Goal: Find specific page/section: Find specific page/section

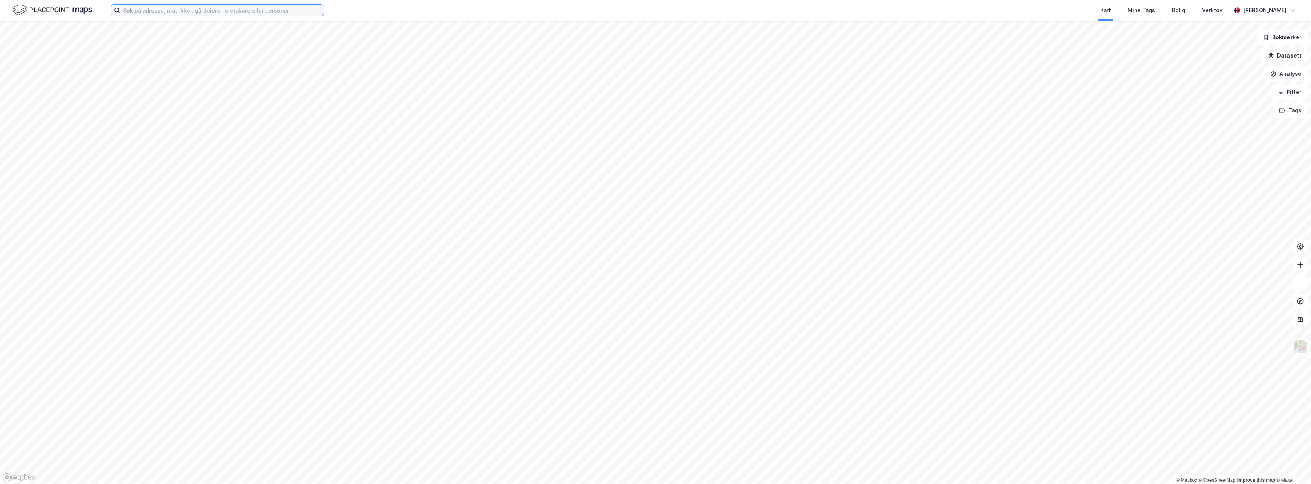
click at [149, 14] on input at bounding box center [222, 10] width 204 height 11
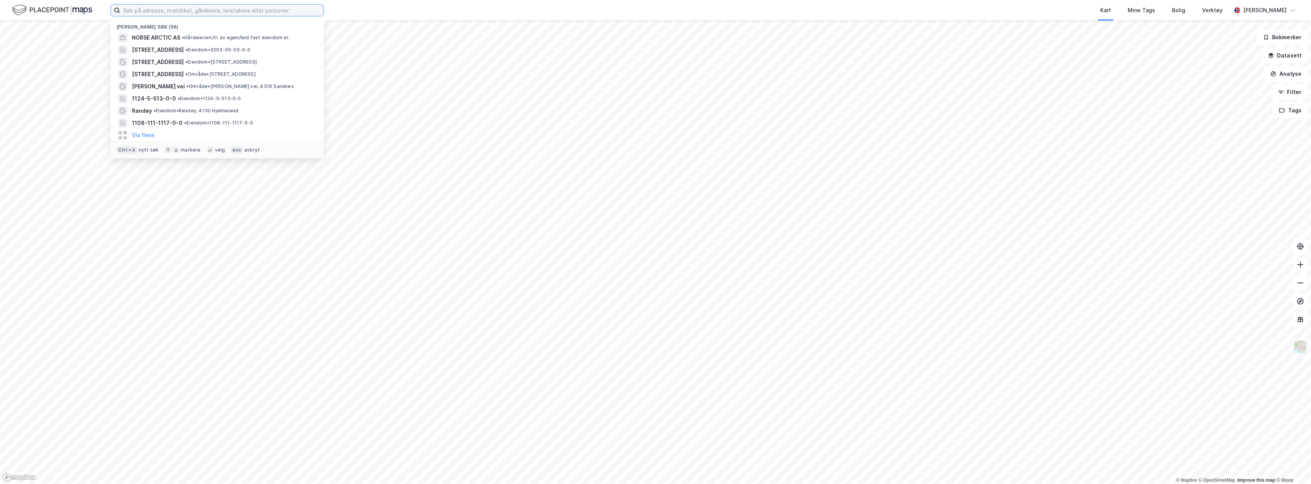
paste input "STRAEN BRYGGE AS"
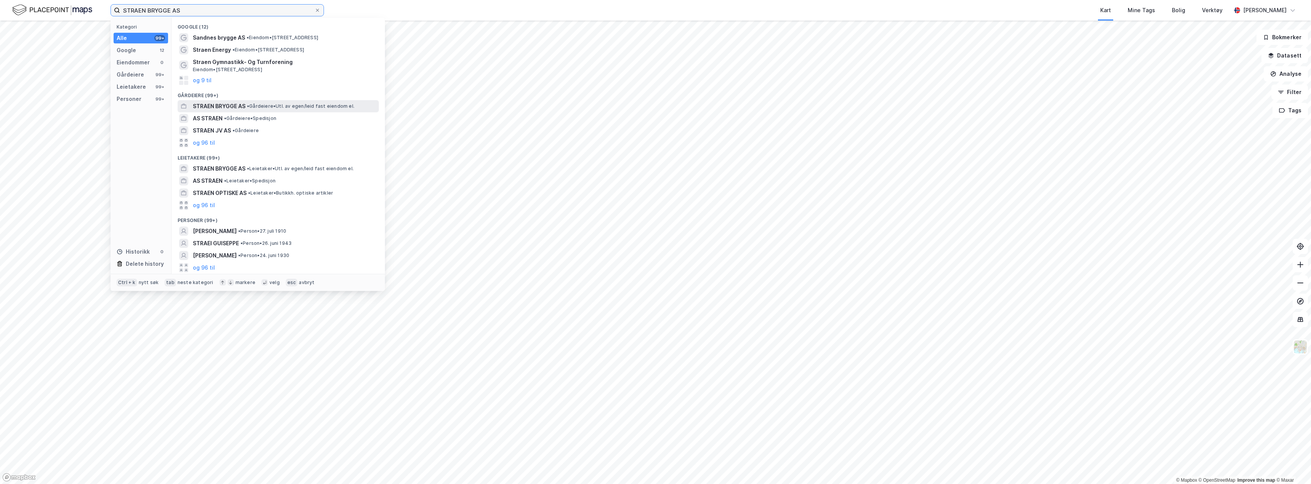
type input "STRAEN BRYGGE AS"
click at [236, 106] on span "STRAEN BRYGGE AS" at bounding box center [219, 106] width 53 height 9
